Goal: Navigation & Orientation: Find specific page/section

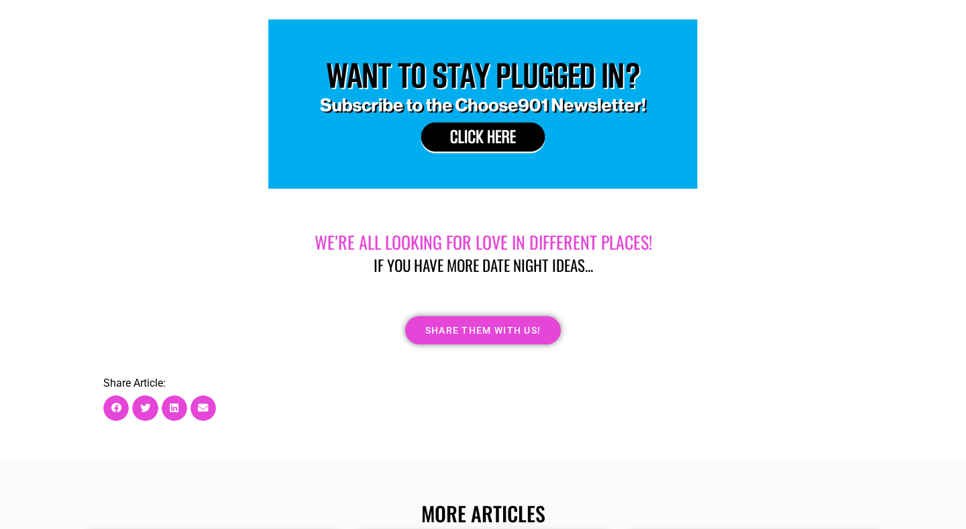
scroll to position [7225, 0]
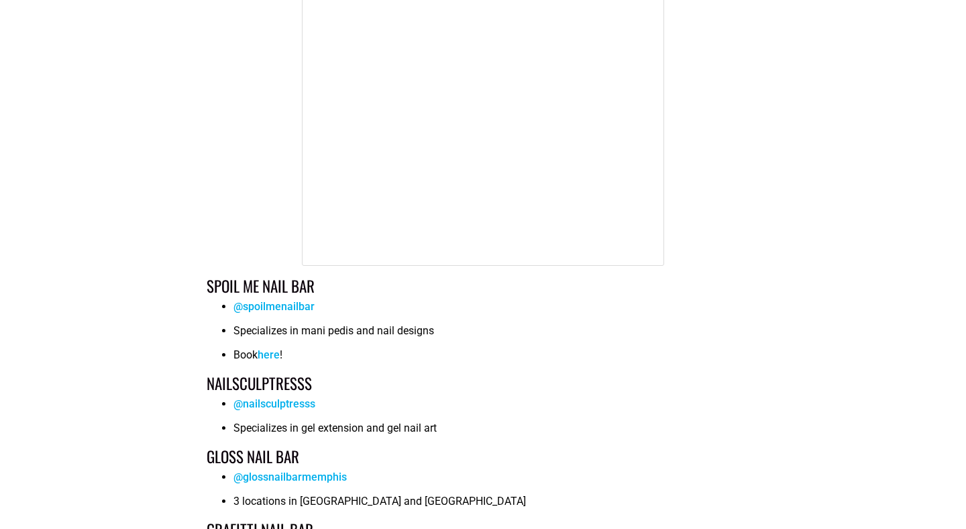
scroll to position [4517, 0]
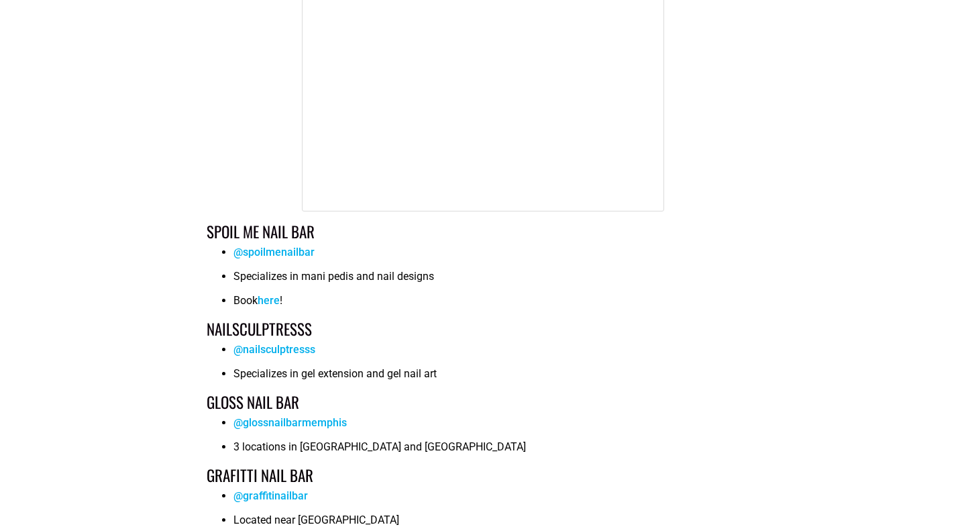
click at [272, 416] on link "@glossnailbarmemphis" at bounding box center [289, 422] width 113 height 13
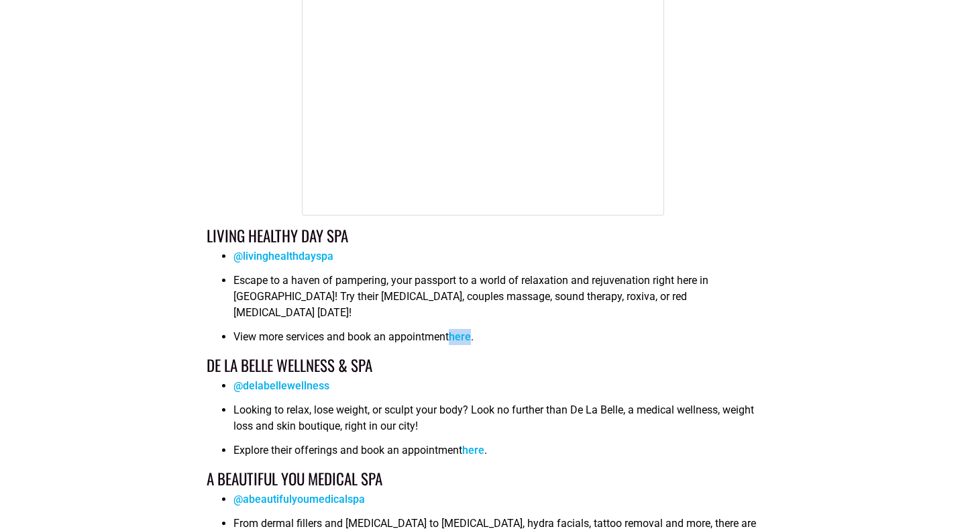
scroll to position [2109, 0]
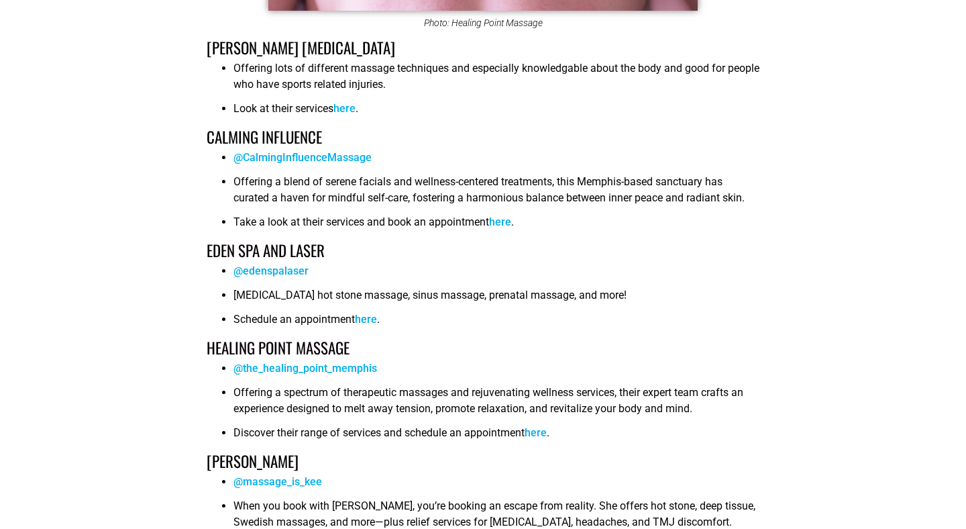
scroll to position [3624, 0]
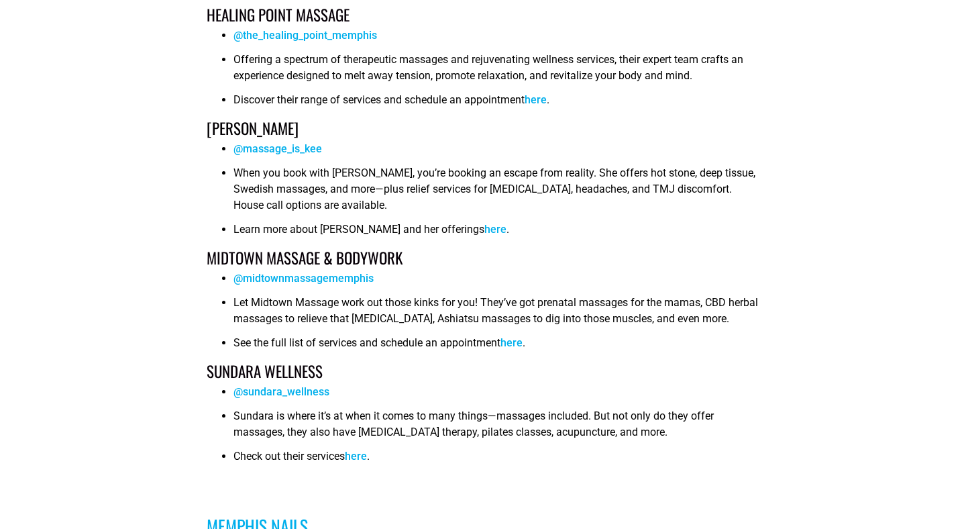
click at [512, 336] on link "here" at bounding box center [511, 342] width 22 height 13
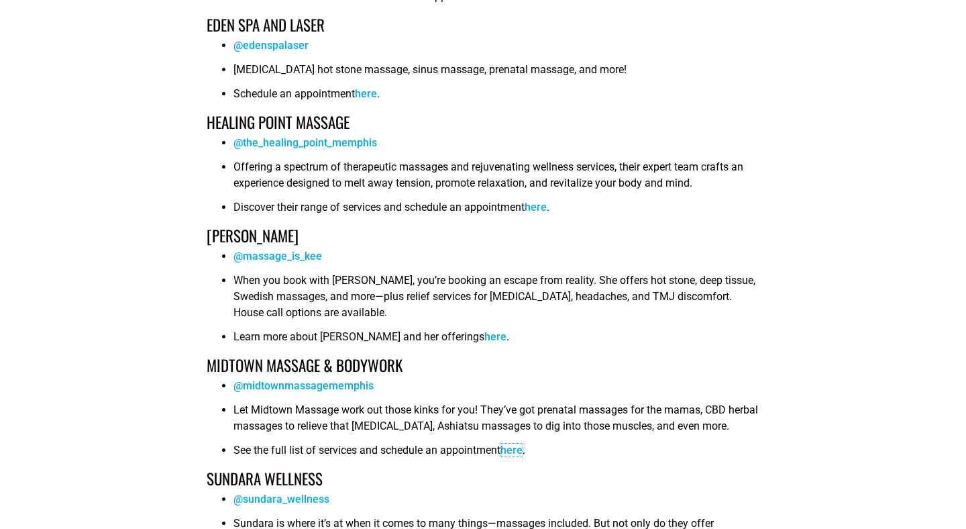
scroll to position [3484, 0]
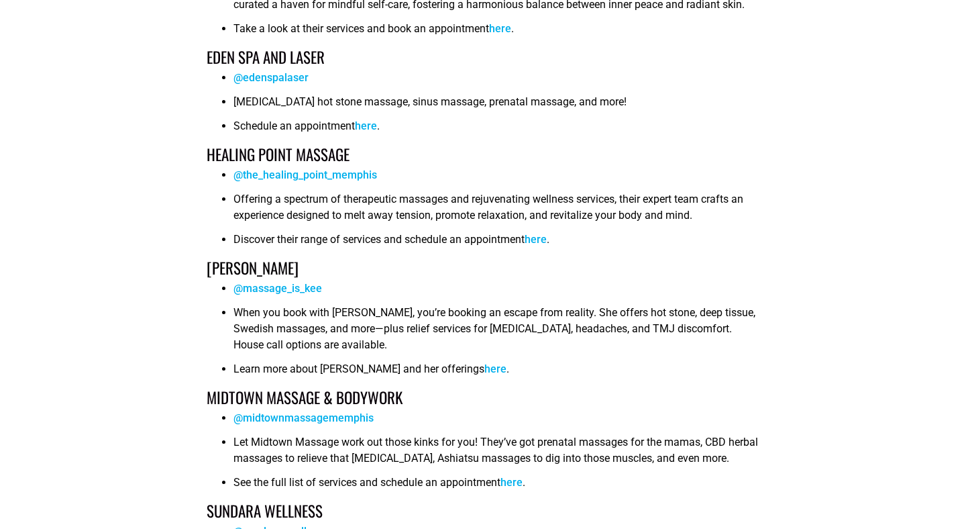
click at [542, 233] on link "here" at bounding box center [536, 239] width 22 height 13
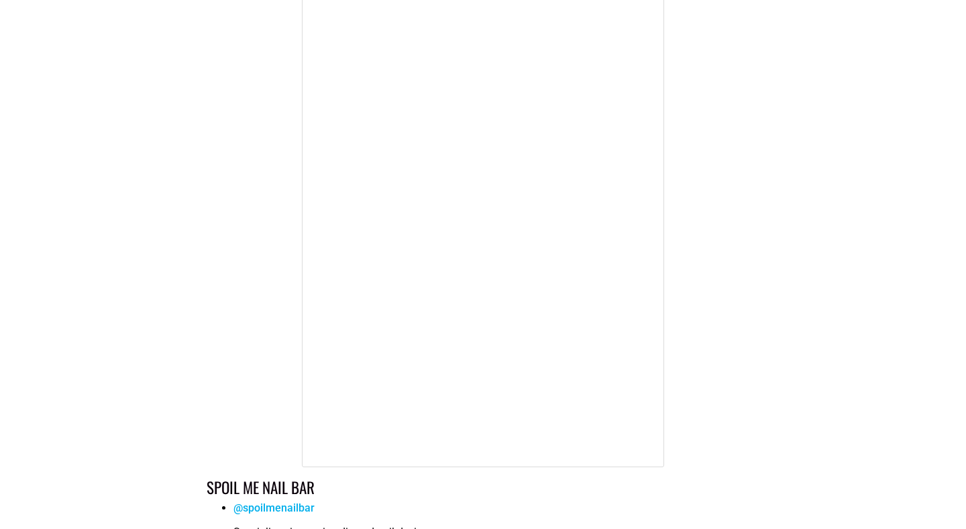
scroll to position [4380, 0]
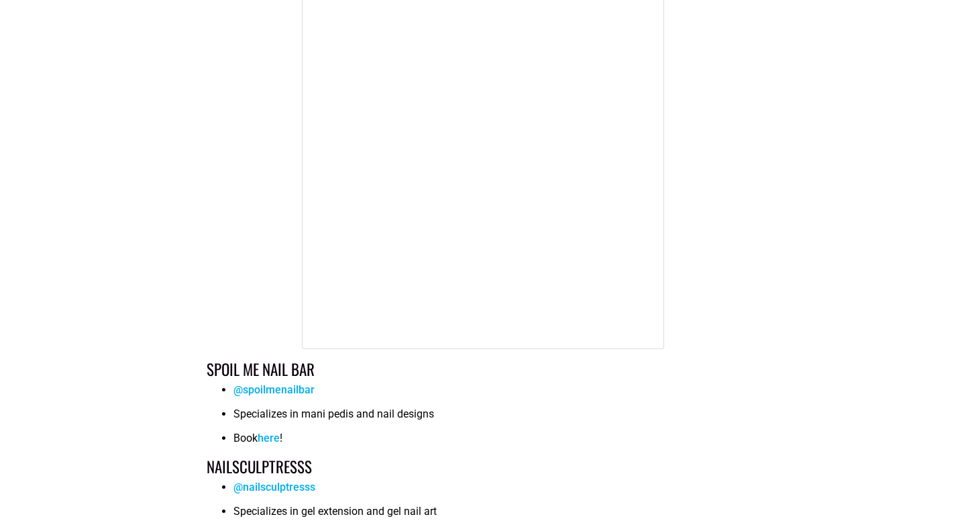
click at [271, 431] on link "here" at bounding box center [269, 437] width 22 height 13
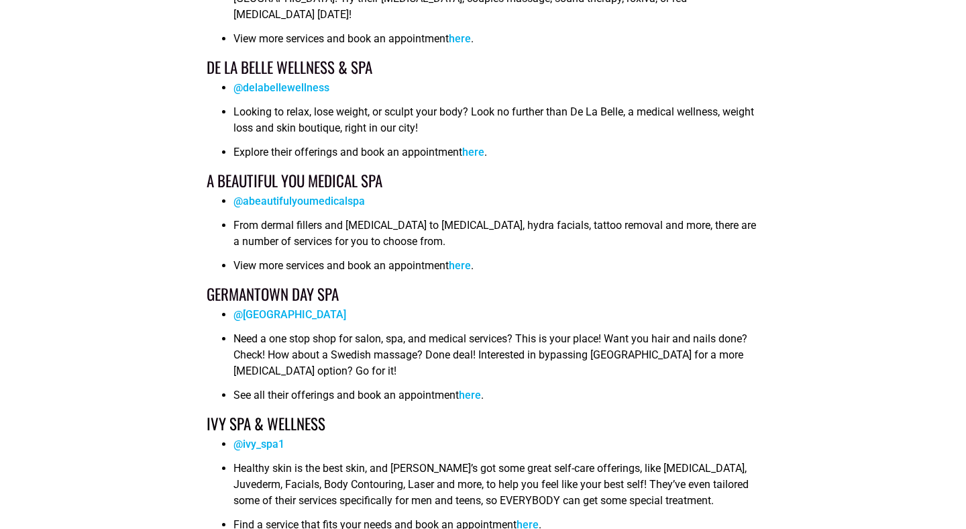
scroll to position [2405, 0]
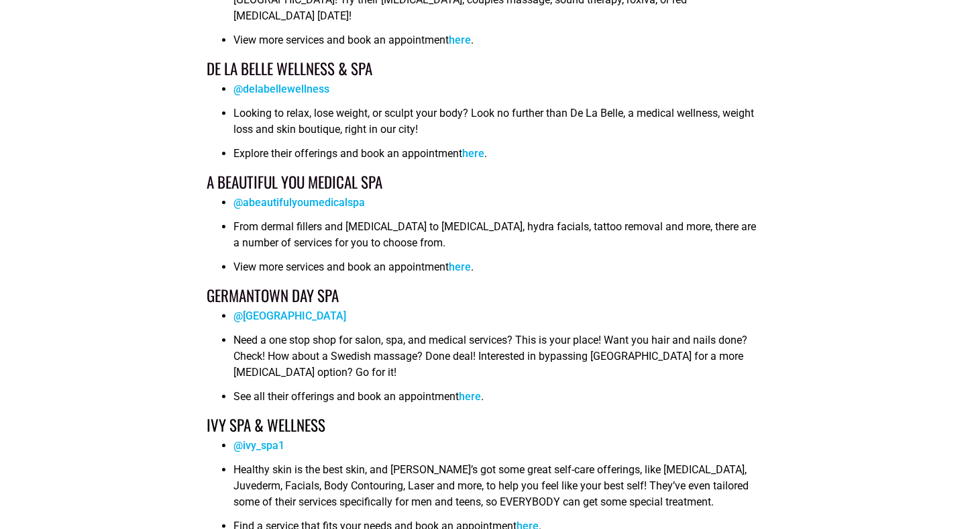
click at [284, 83] on link "@delabellewellness" at bounding box center [281, 89] width 96 height 13
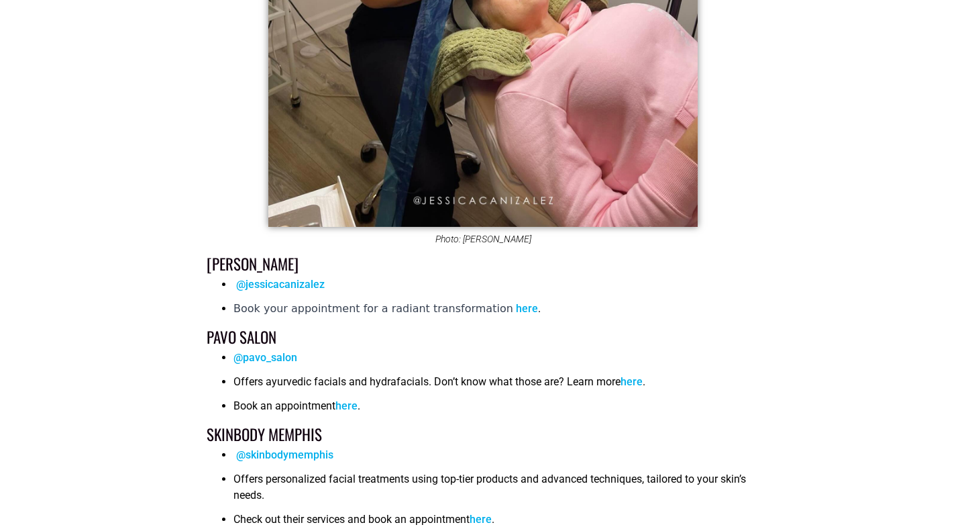
scroll to position [937, 0]
